Goal: Task Accomplishment & Management: Complete application form

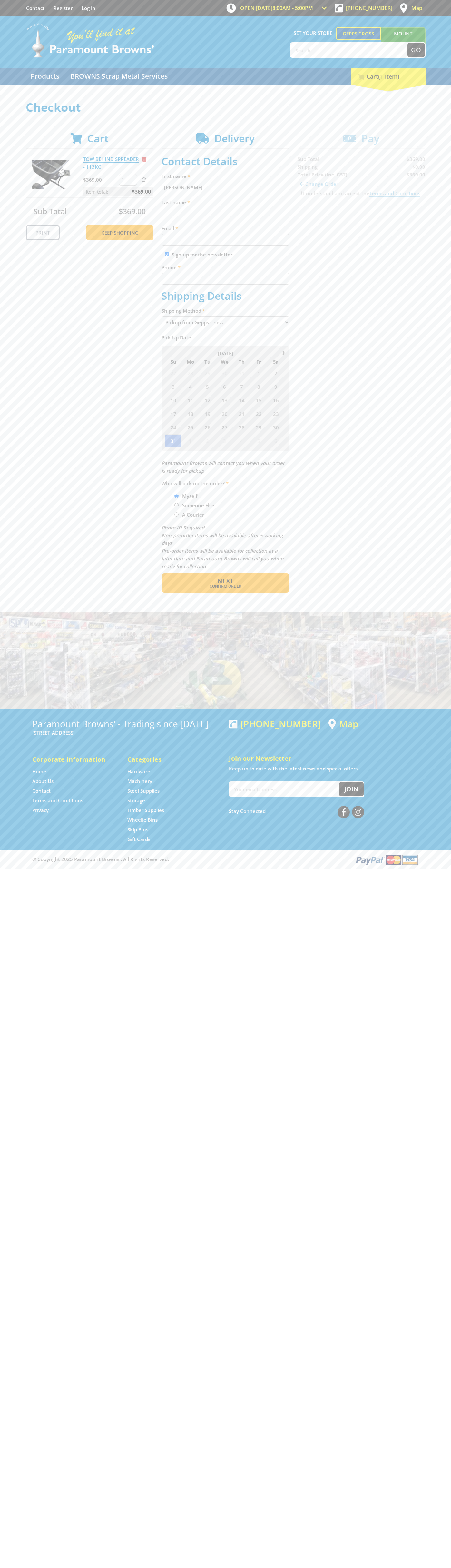
type input "[PERSON_NAME]"
type input "[EMAIL_ADDRESS][DOMAIN_NAME]"
type input "0293744000"
click at [226, 581] on span "Next" at bounding box center [225, 581] width 16 height 8
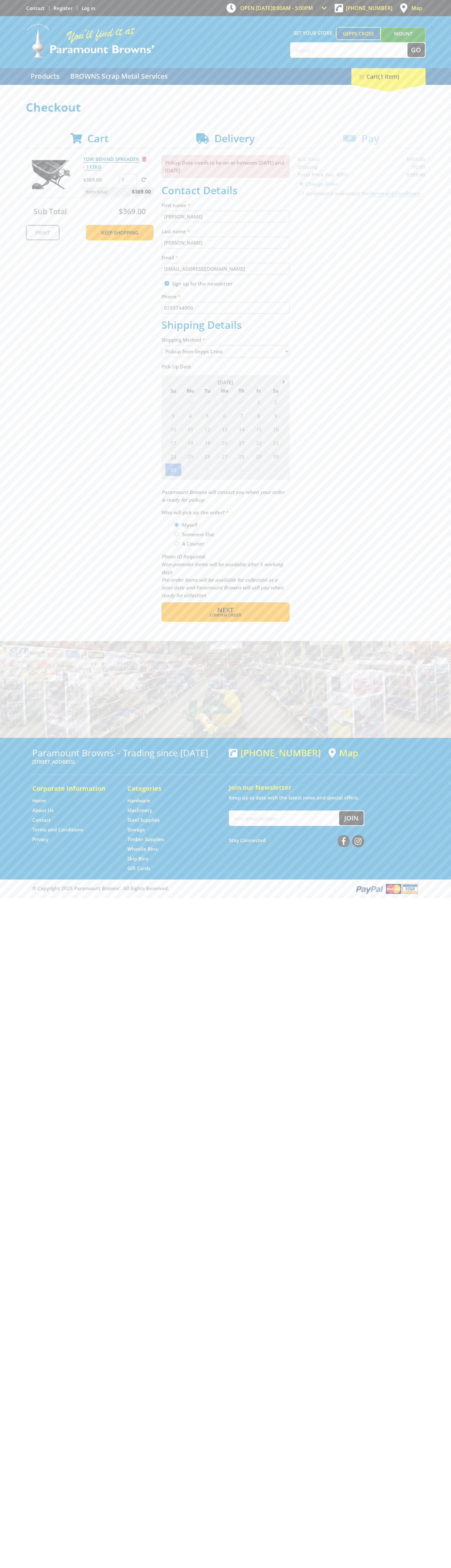
type input "[PERSON_NAME]"
click at [226, 615] on span "Confirm order" at bounding box center [226, 615] width 101 height 4
click at [226, 611] on span "Next" at bounding box center [225, 610] width 16 height 8
